Goal: Task Accomplishment & Management: Use online tool/utility

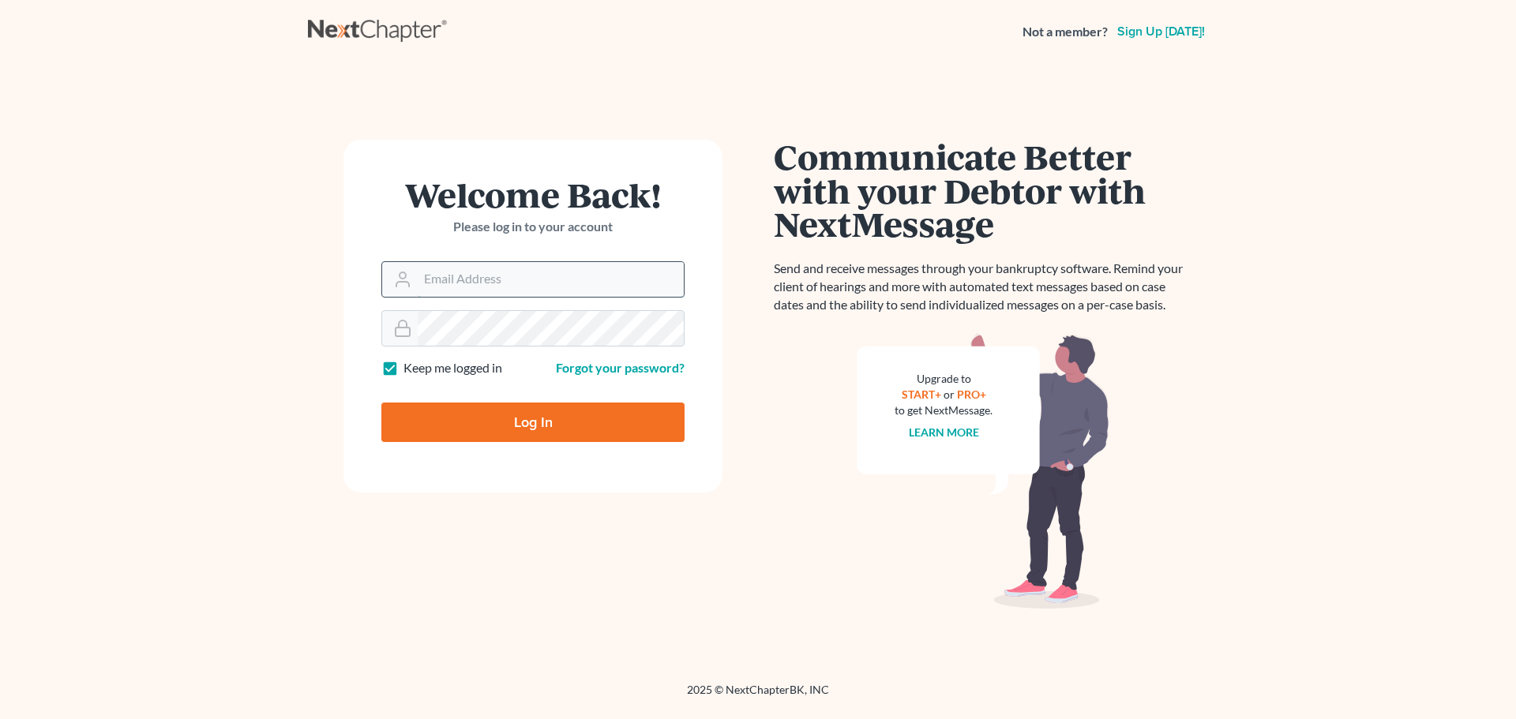
drag, startPoint x: 0, startPoint y: 0, endPoint x: 465, endPoint y: 284, distance: 545.1
click at [466, 284] on input "Email Address" at bounding box center [551, 279] width 266 height 35
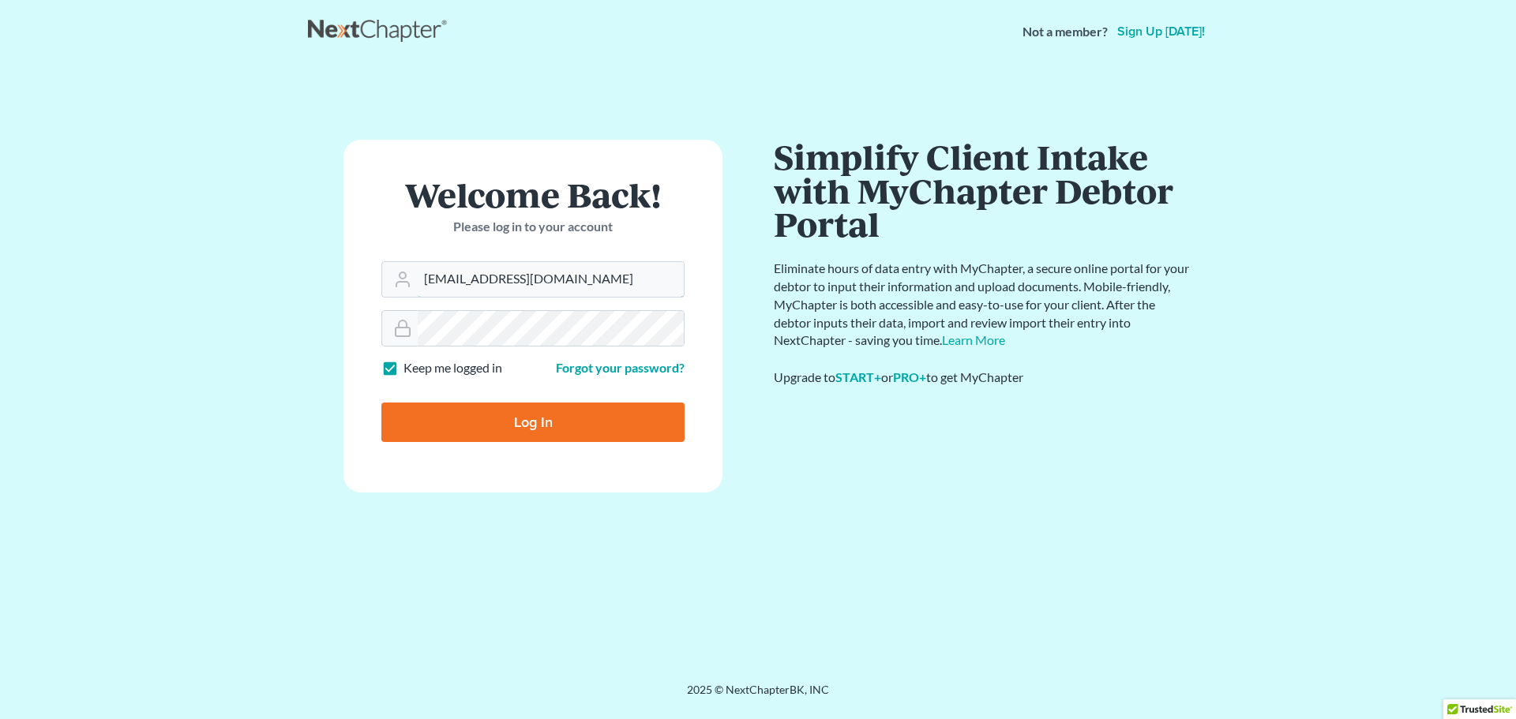
type input "[EMAIL_ADDRESS][DOMAIN_NAME]"
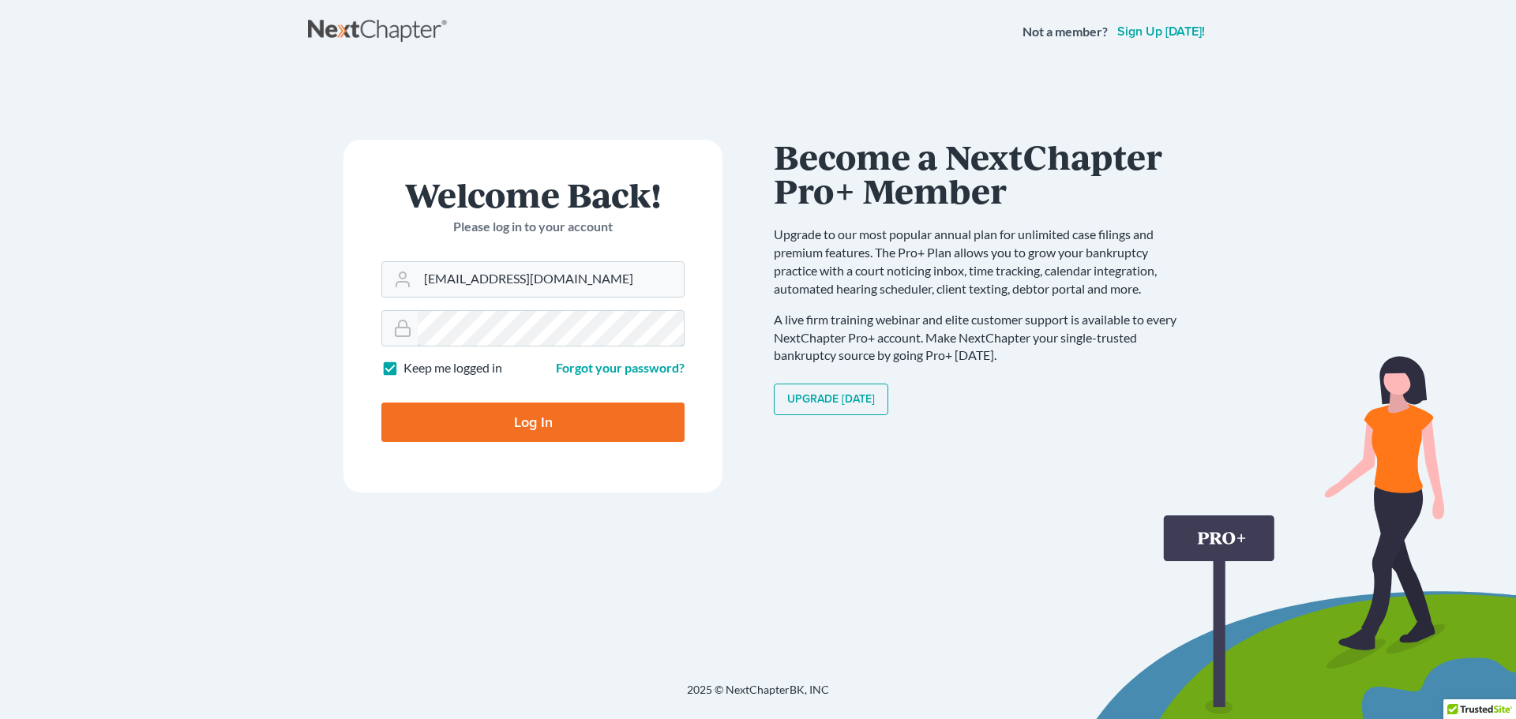
click at [381, 403] on input "Log In" at bounding box center [532, 422] width 303 height 39
type input "Thinking..."
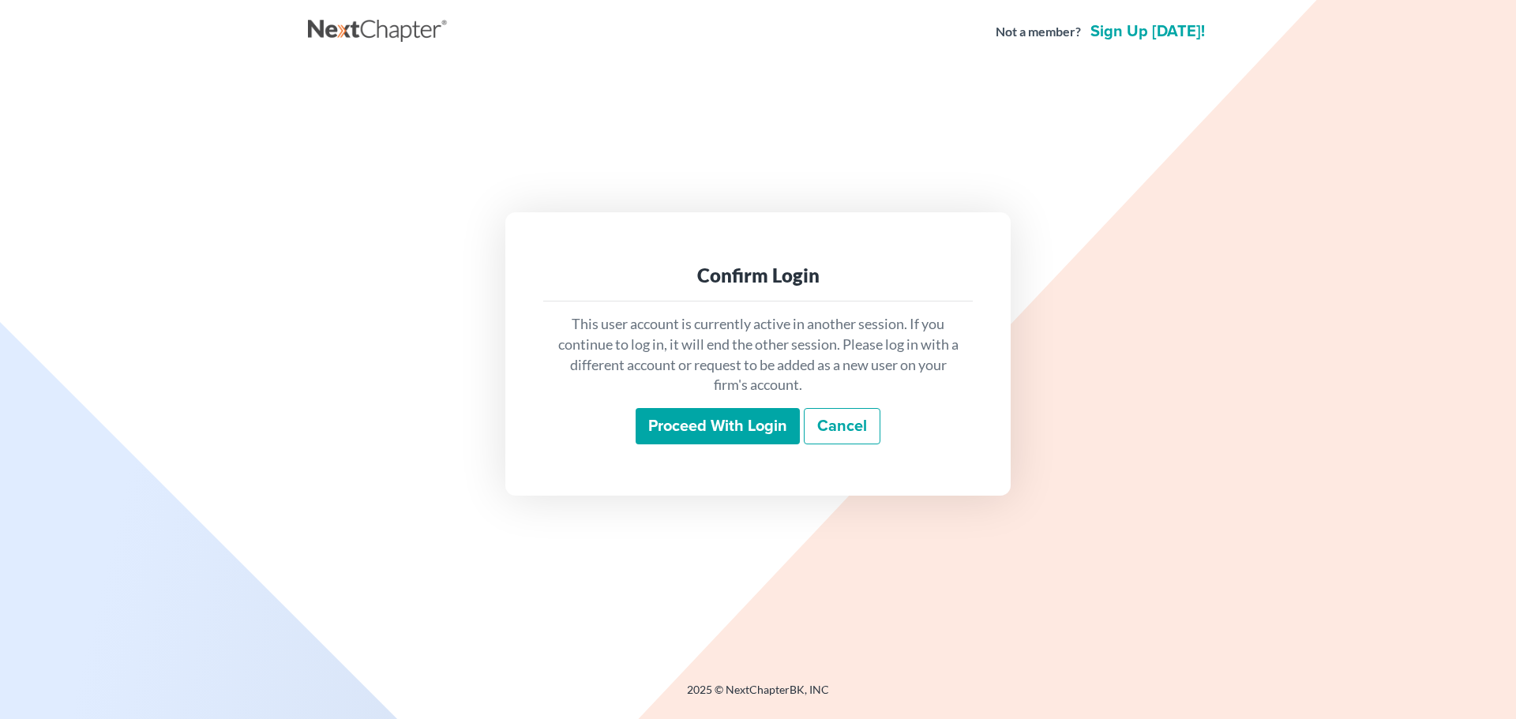
click at [760, 426] on input "Proceed with login" at bounding box center [718, 426] width 164 height 36
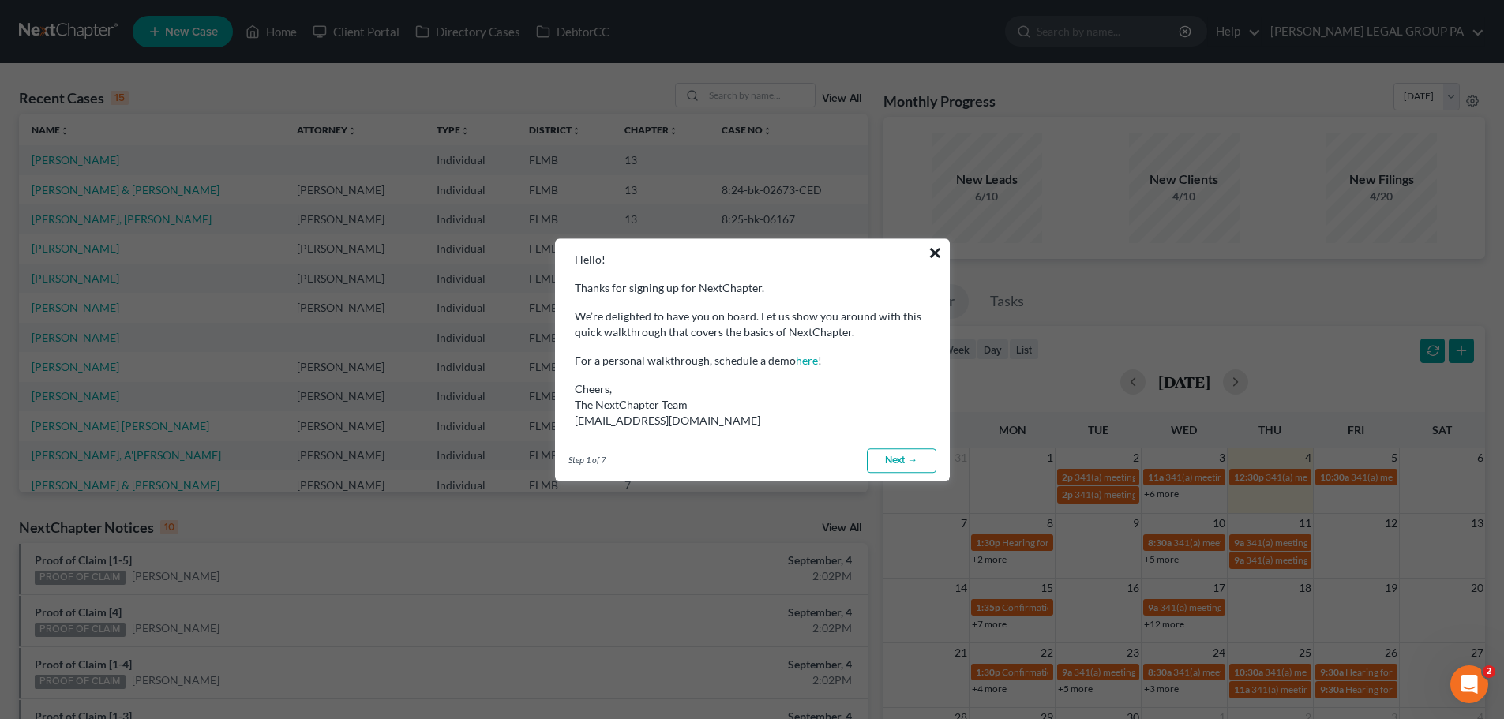
click at [931, 248] on button "×" at bounding box center [935, 252] width 15 height 25
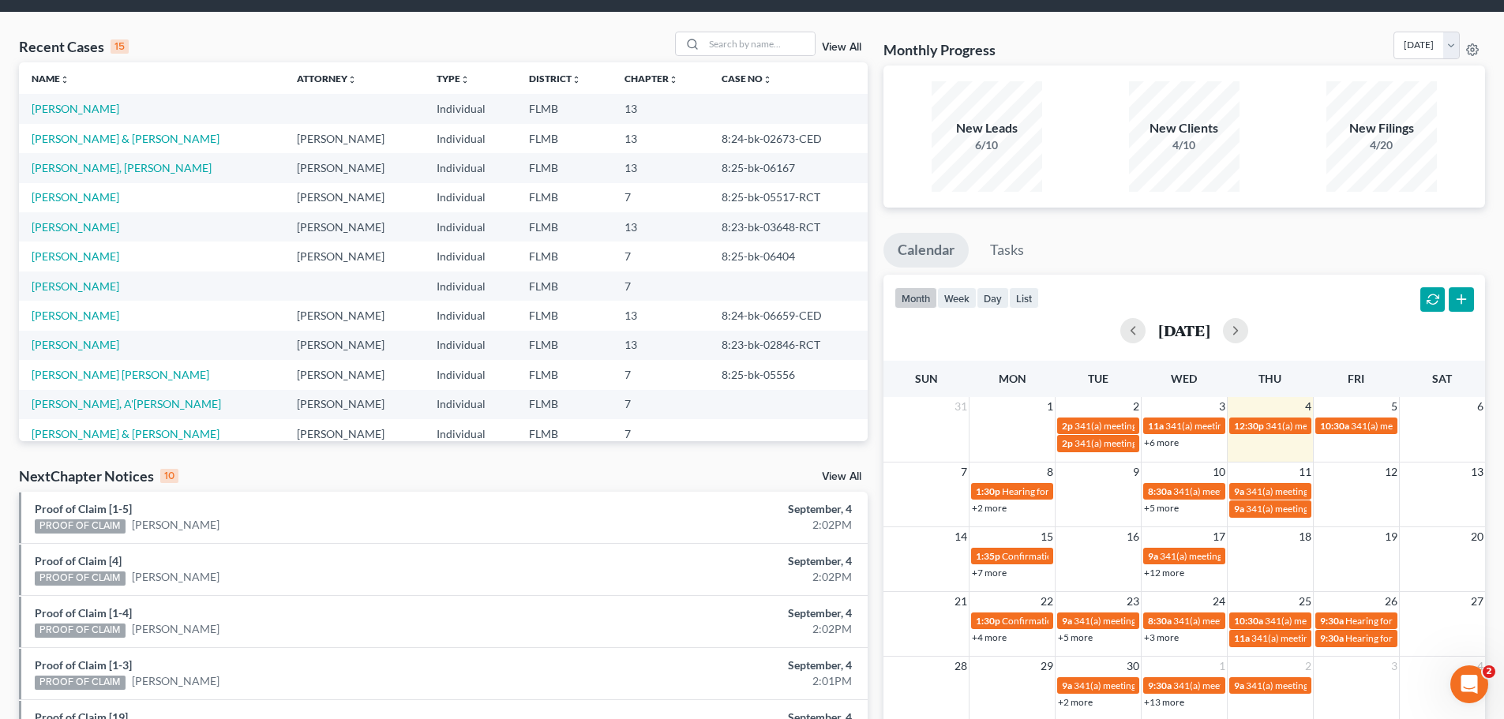
scroll to position [79, 0]
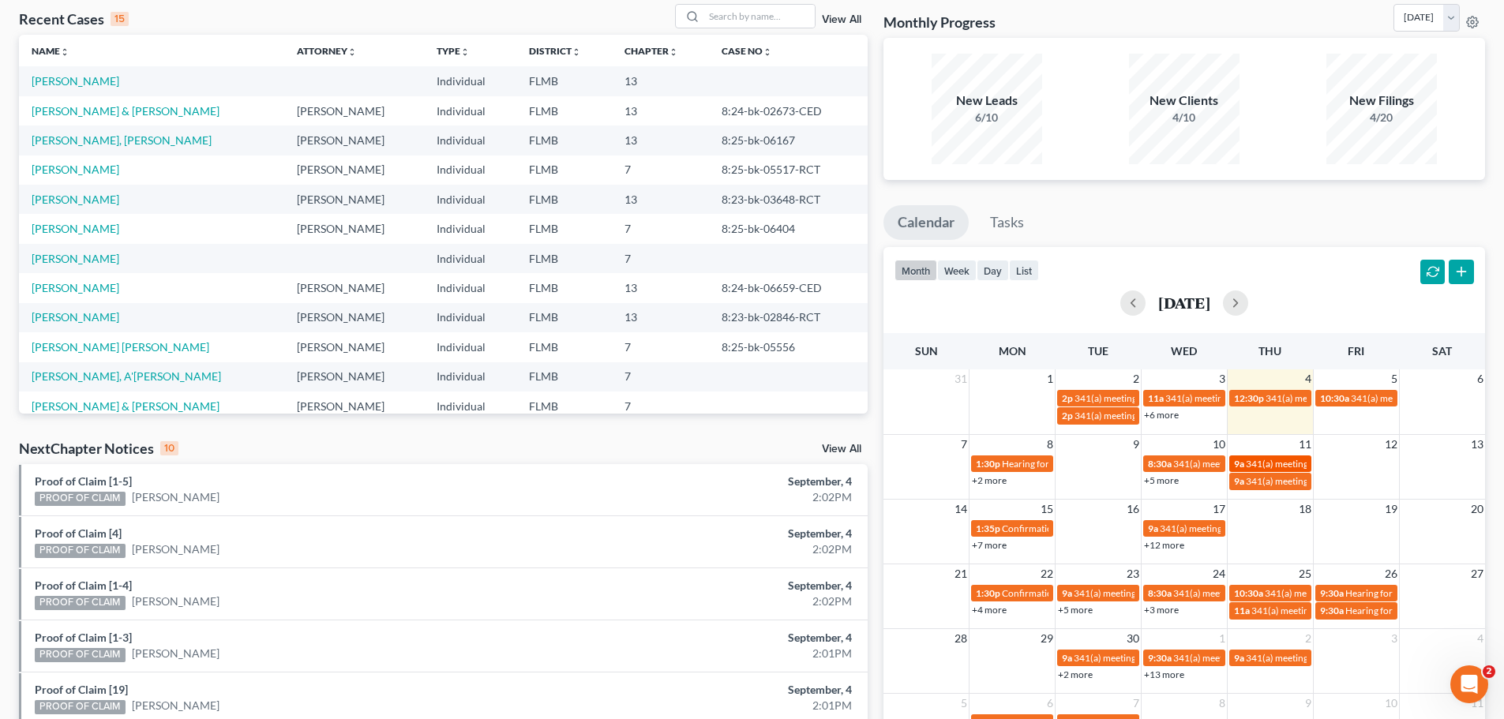
click at [1253, 467] on span "341(a) meeting for Georgeann Nezrick" at bounding box center [1322, 464] width 152 height 12
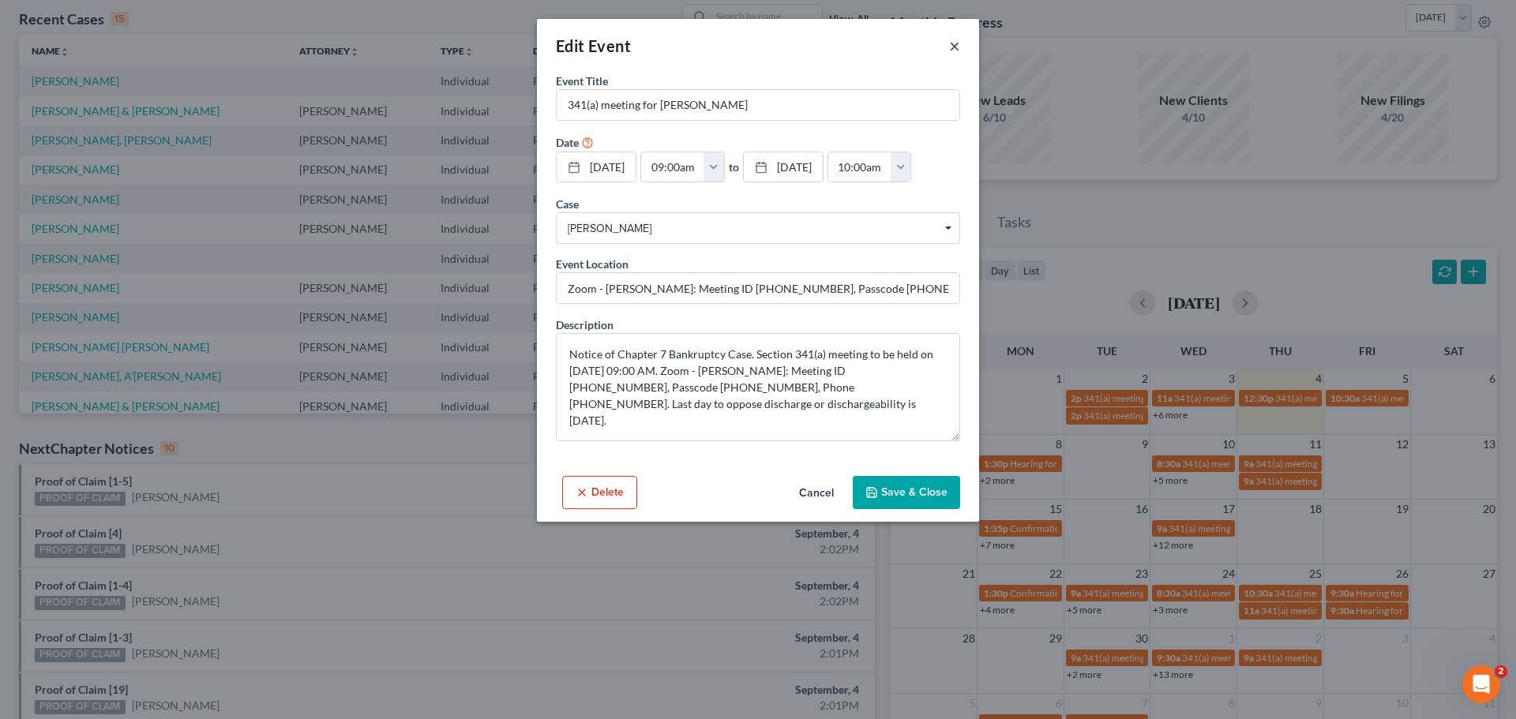
click at [955, 42] on button "×" at bounding box center [954, 45] width 11 height 19
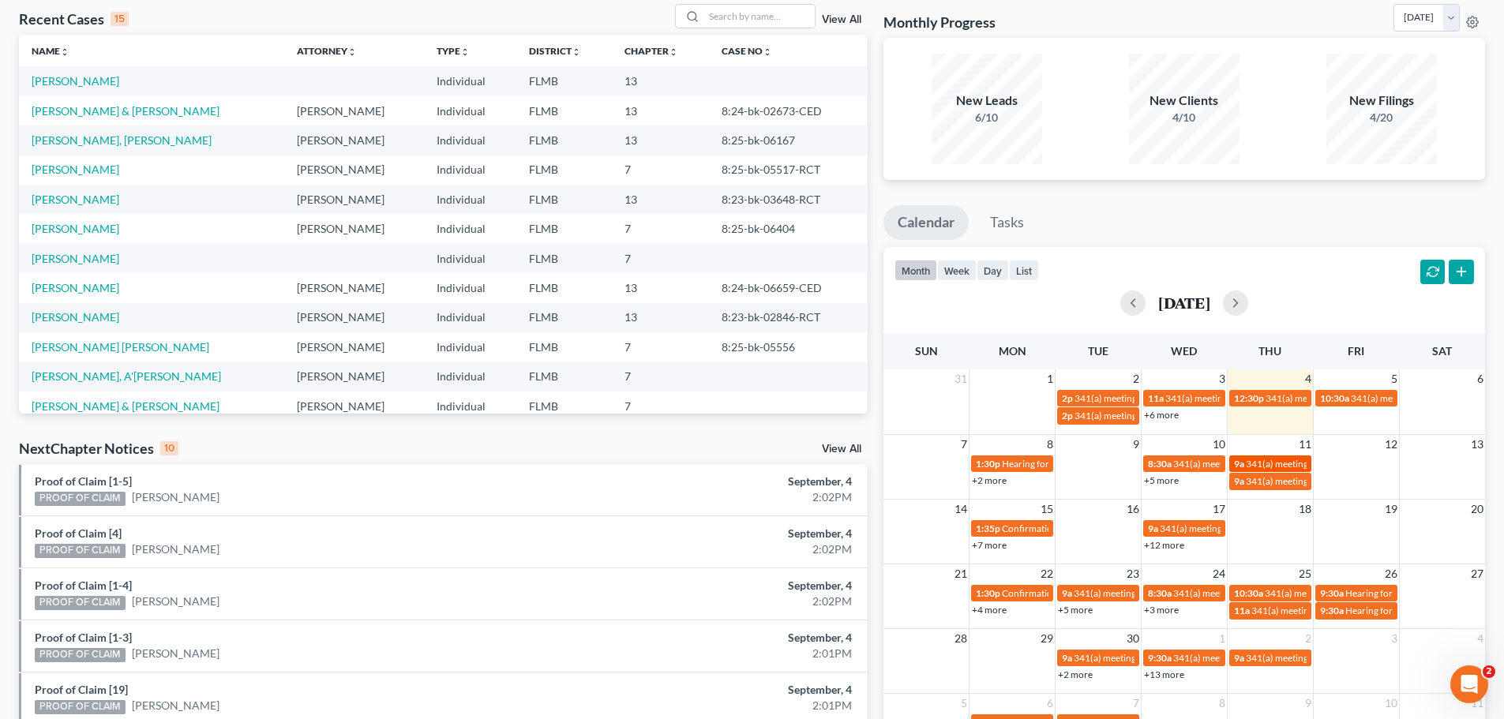
click at [1246, 463] on span "341(a) meeting for Georgeann Nezrick" at bounding box center [1322, 464] width 152 height 12
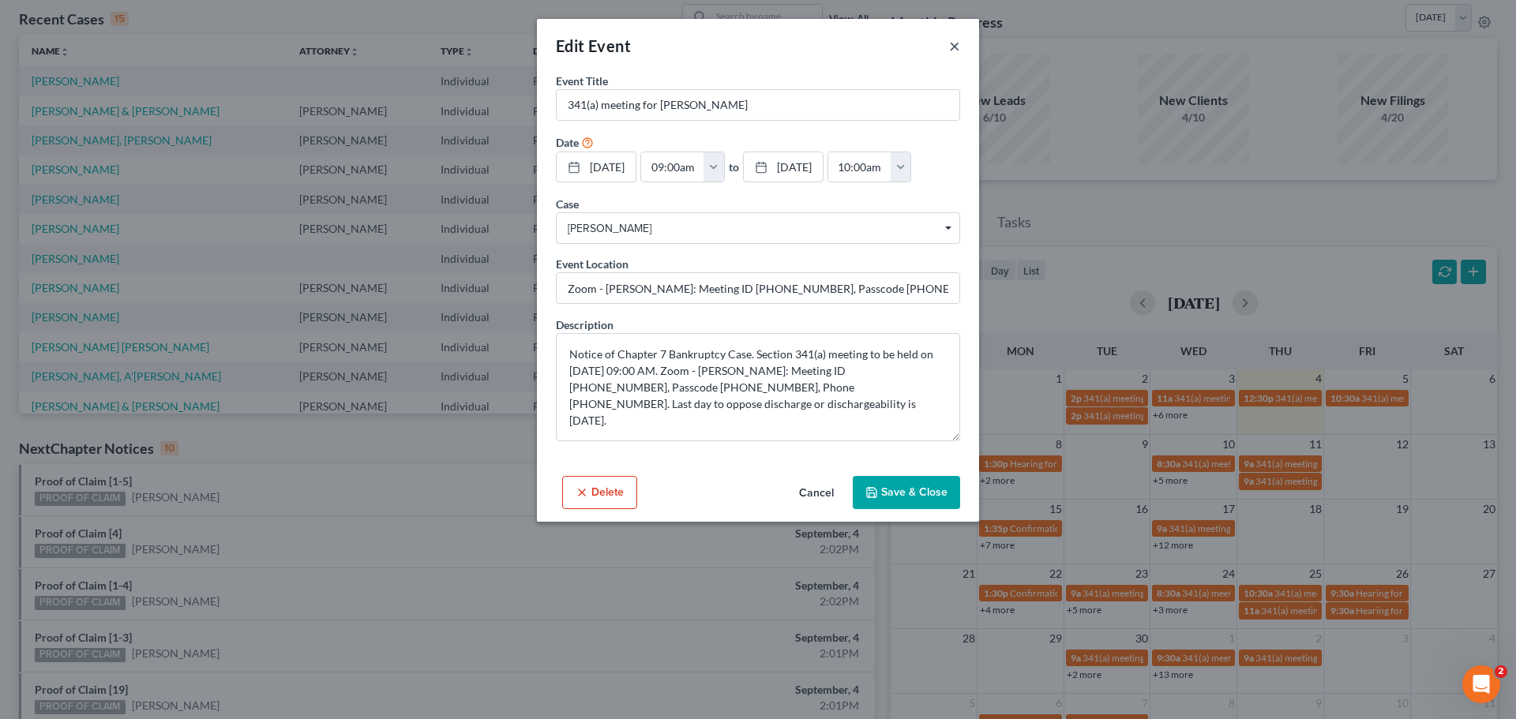
click at [959, 47] on button "×" at bounding box center [954, 45] width 11 height 19
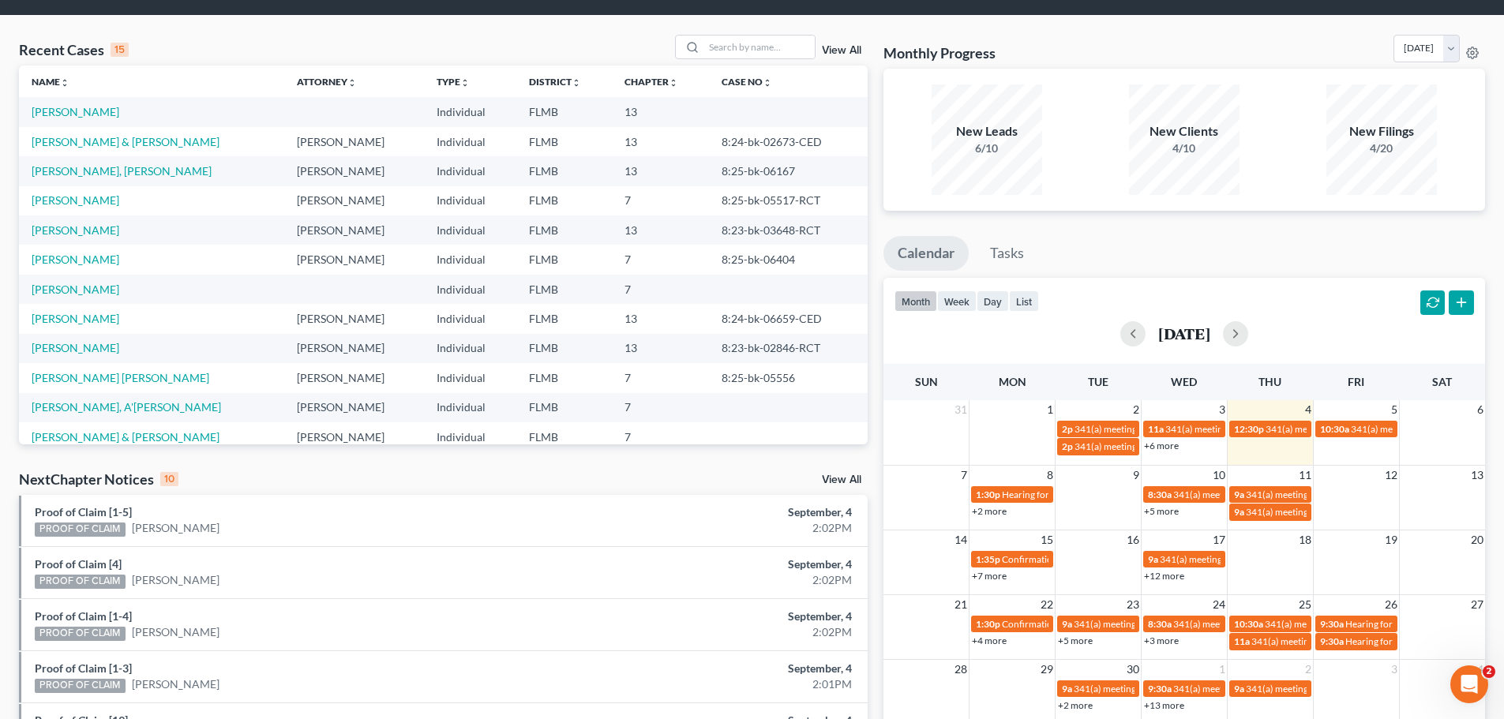
scroll to position [0, 0]
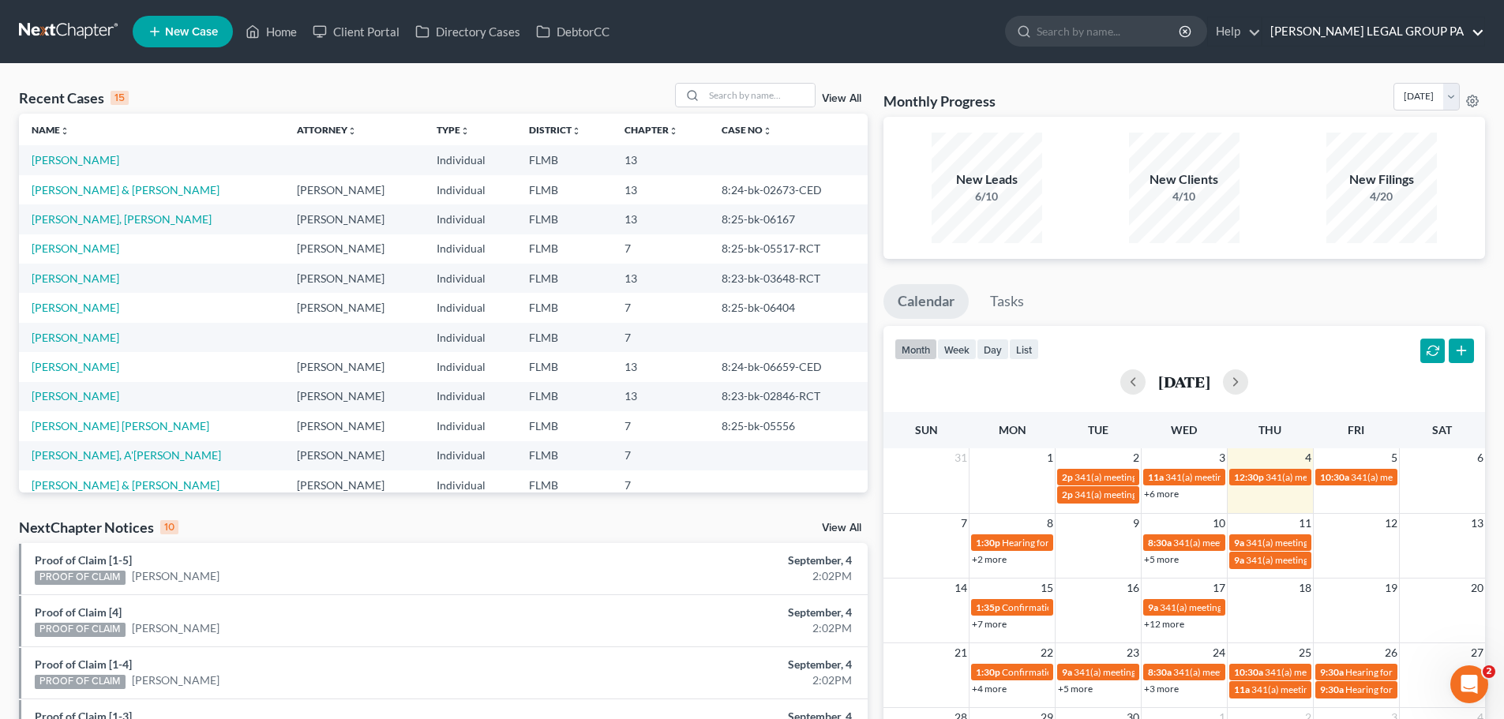
click at [1396, 24] on link "WELLER LEGAL GROUP PA" at bounding box center [1374, 31] width 222 height 28
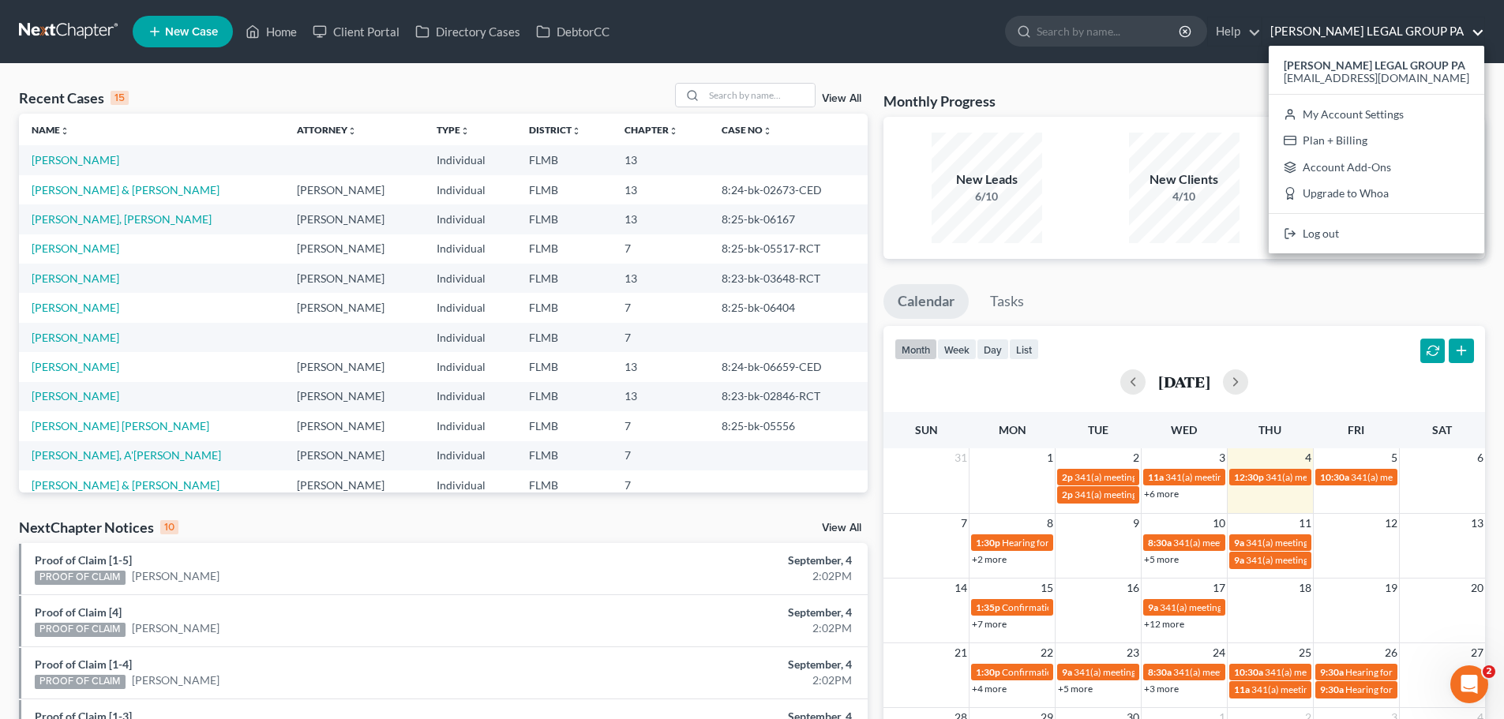
click at [1273, 103] on div "Monthly Progress Bankruptcy Bankruptcy September 2025 August 2025 July 2025 Jun…" at bounding box center [1185, 100] width 602 height 34
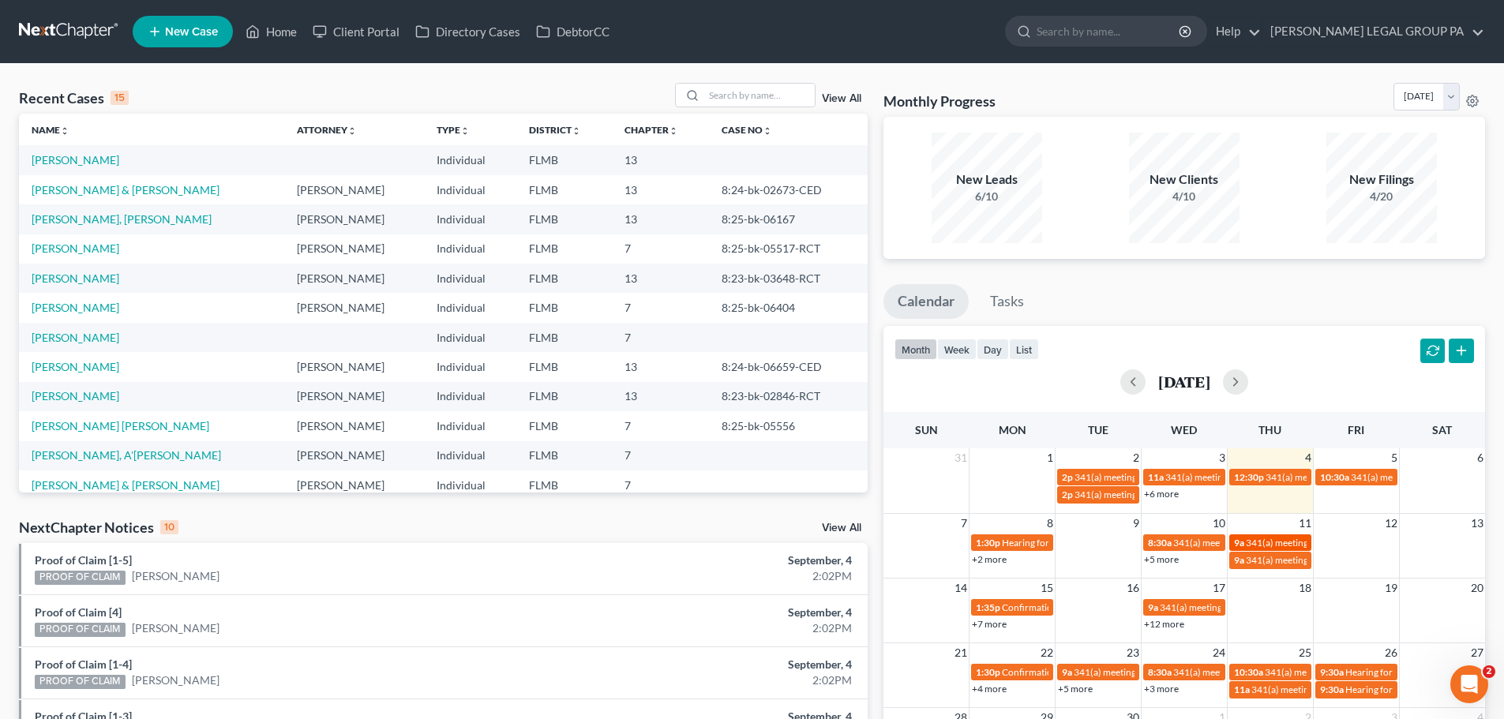
click at [1252, 548] on span "341(a) meeting for Georgeann Nezrick" at bounding box center [1322, 543] width 152 height 12
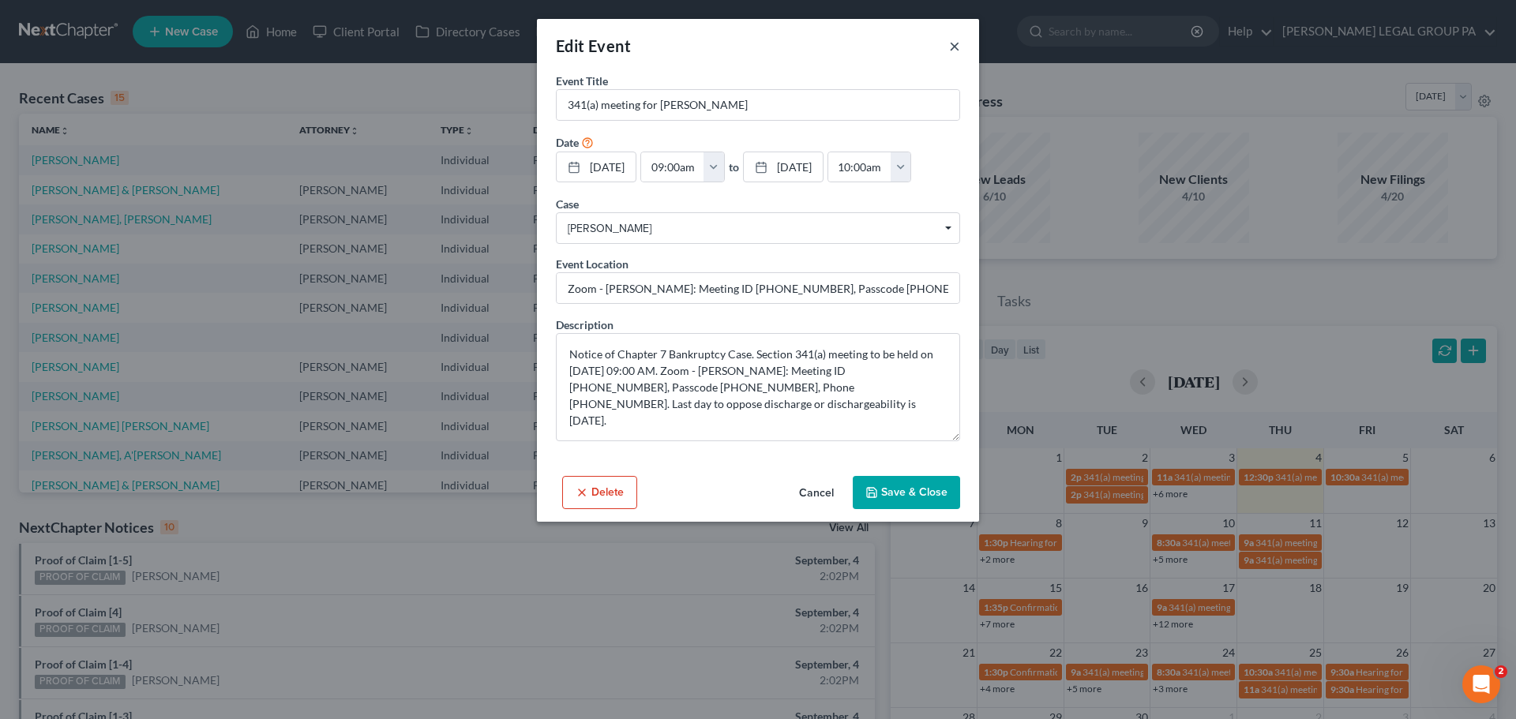
click at [955, 47] on button "×" at bounding box center [954, 45] width 11 height 19
